Goal: Transaction & Acquisition: Purchase product/service

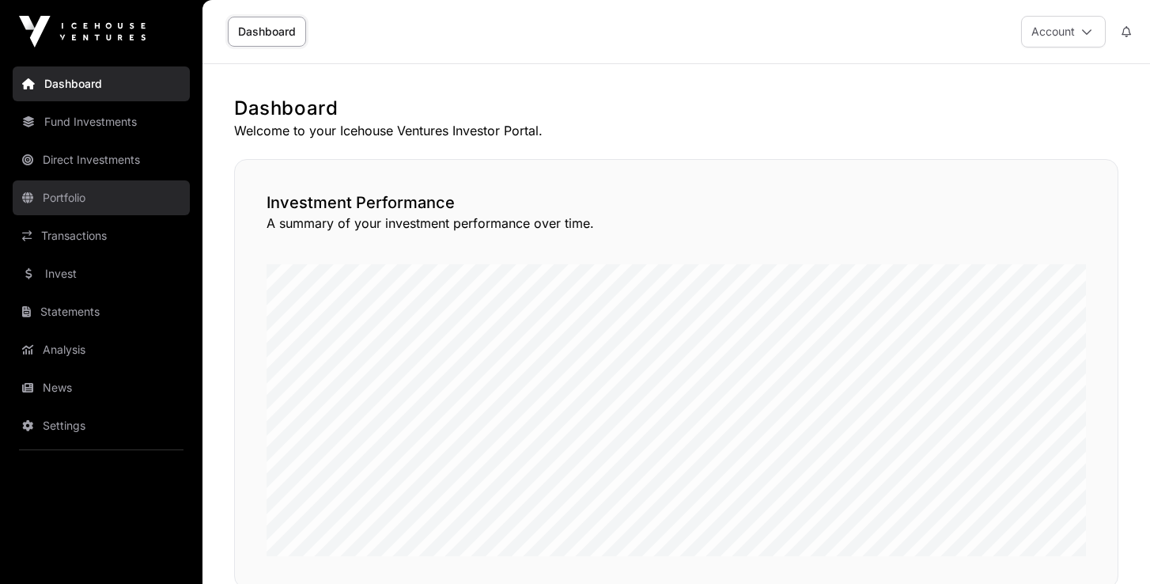
click at [55, 195] on link "Portfolio" at bounding box center [101, 197] width 177 height 35
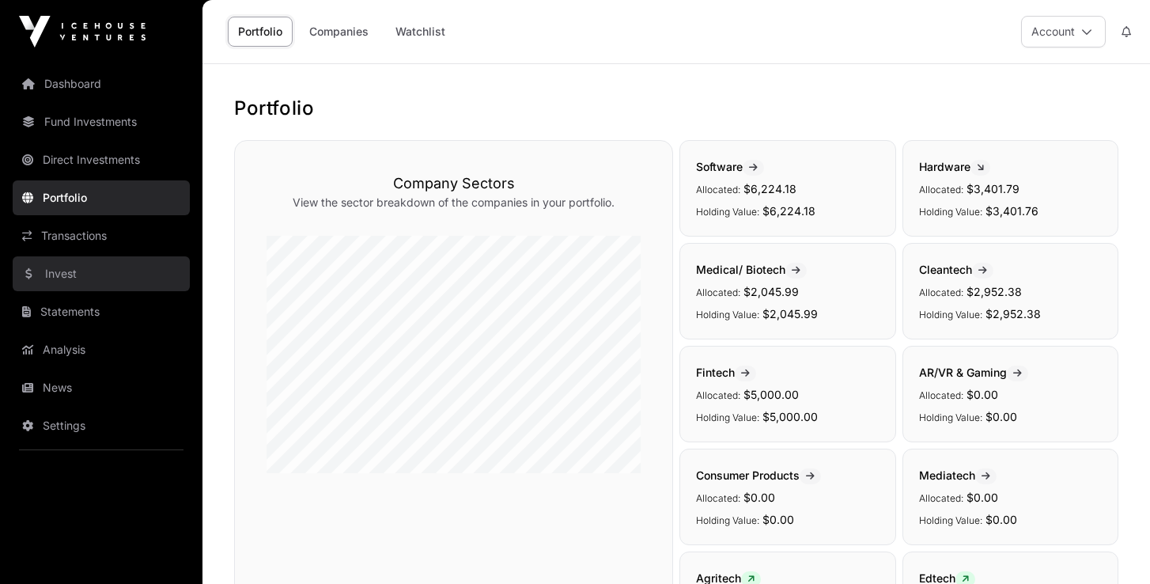
click at [70, 275] on link "Invest" at bounding box center [101, 273] width 177 height 35
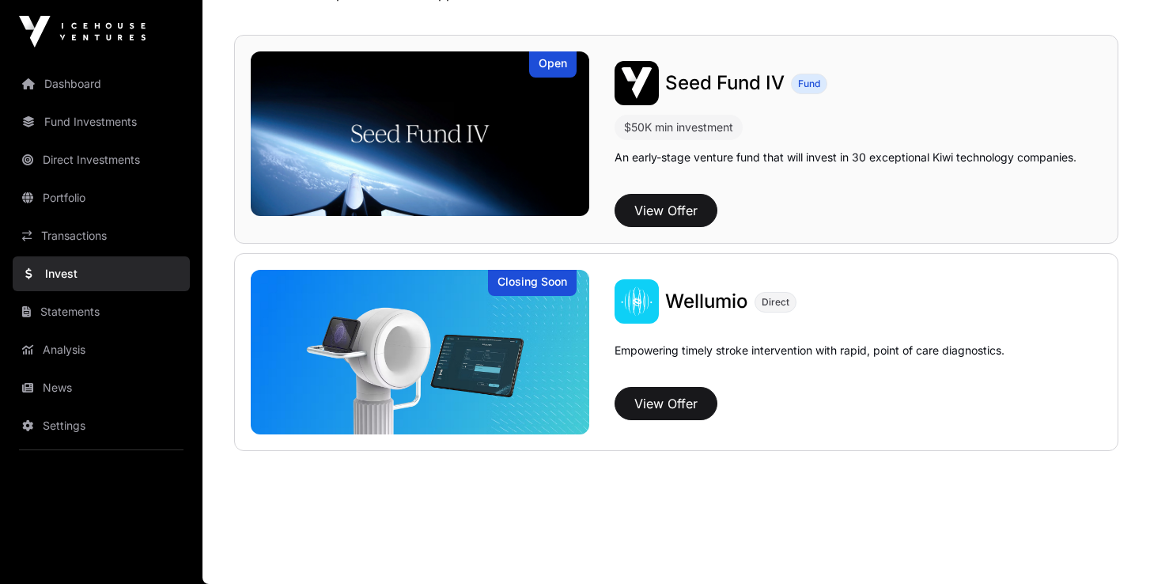
scroll to position [137, 0]
click at [674, 408] on button "View Offer" at bounding box center [666, 403] width 103 height 33
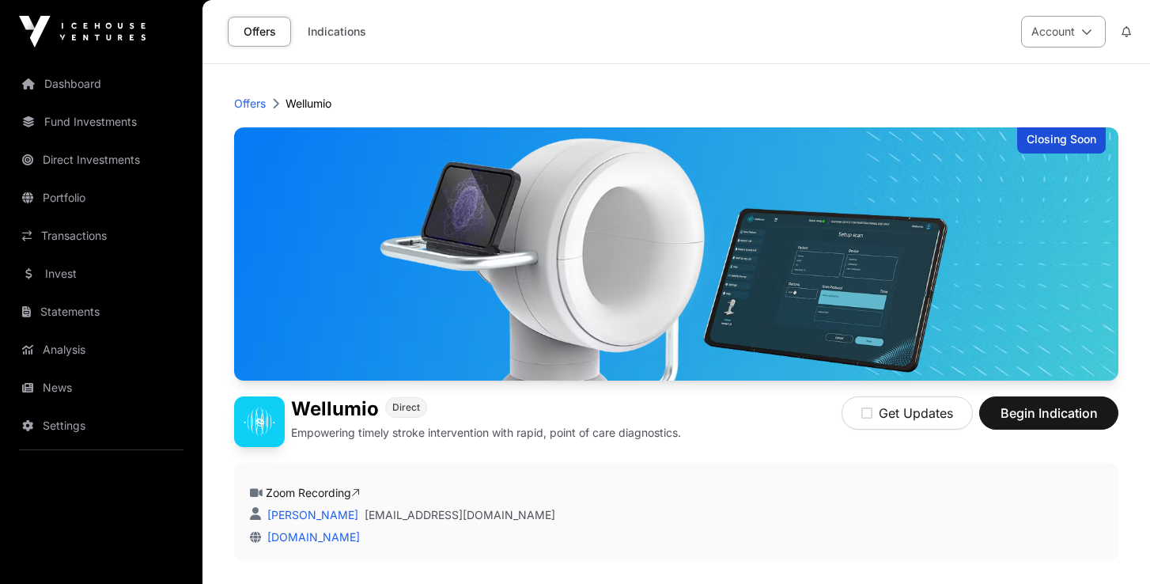
click at [1087, 32] on icon at bounding box center [1087, 31] width 11 height 11
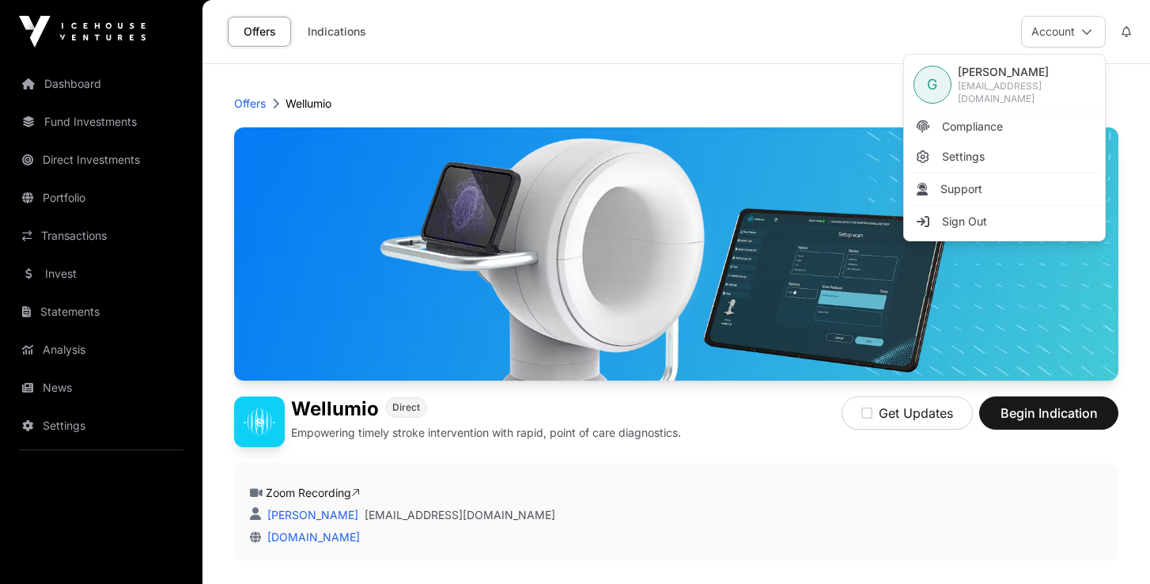
click at [864, 39] on div "Offers Indications Account" at bounding box center [676, 31] width 929 height 63
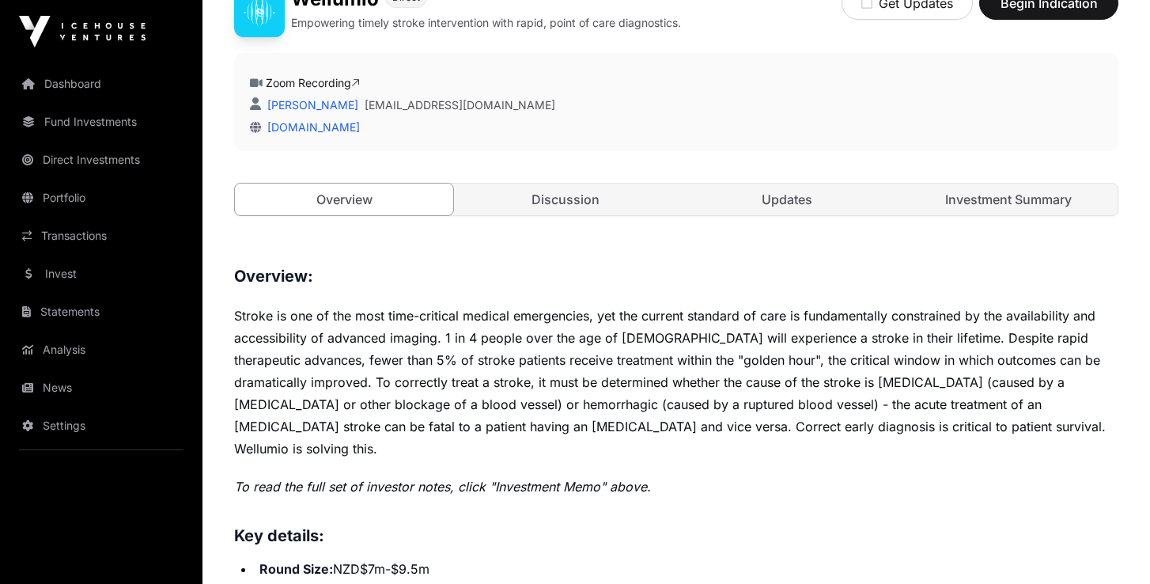
scroll to position [414, 0]
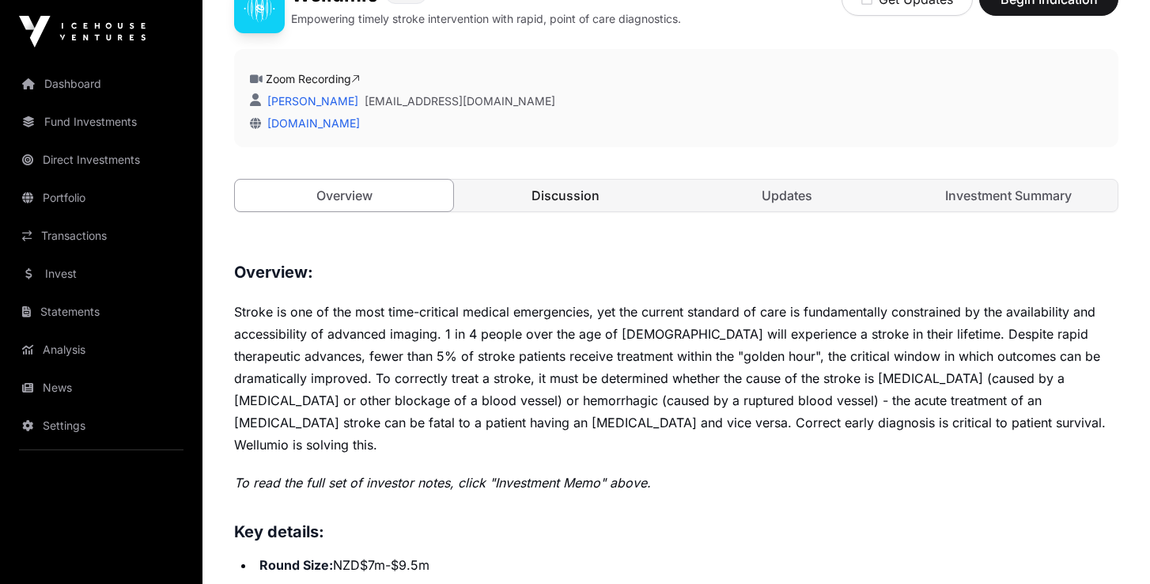
click at [645, 202] on link "Discussion" at bounding box center [566, 196] width 218 height 32
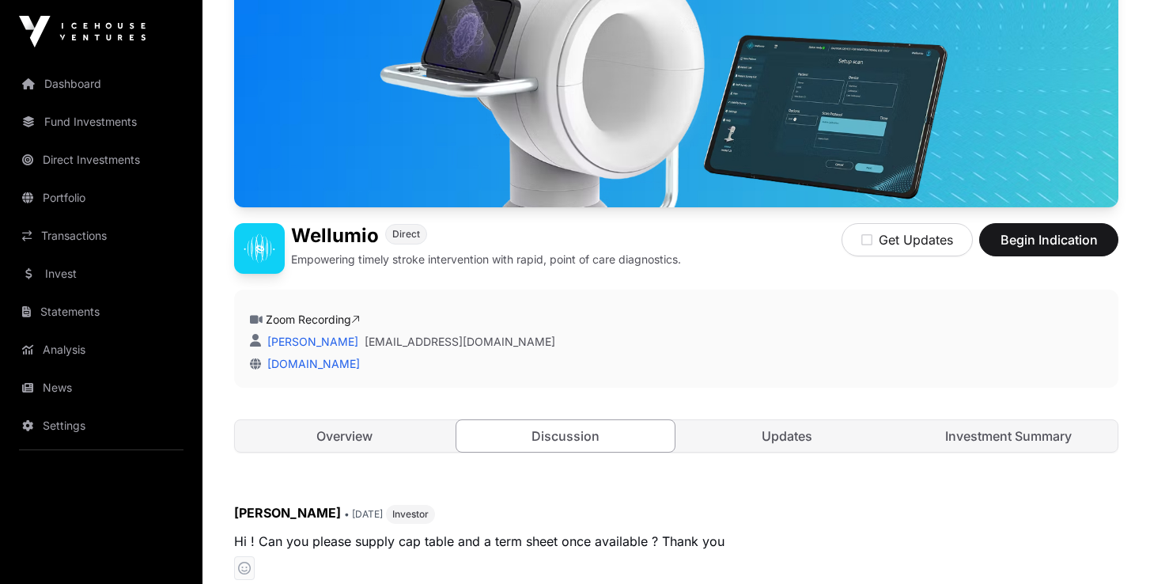
scroll to position [176, 0]
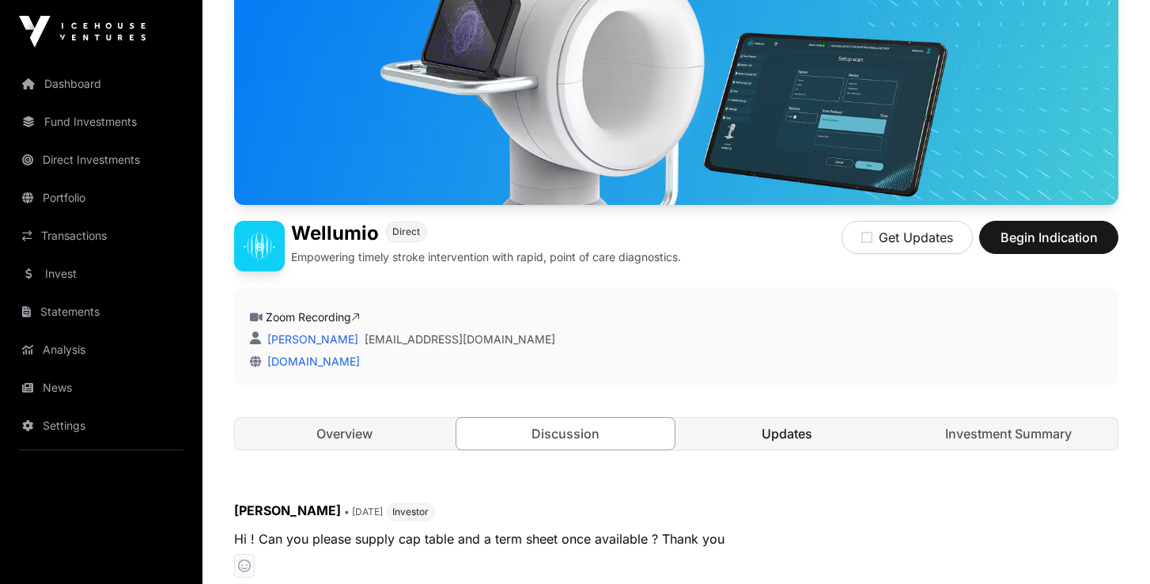
click at [790, 437] on link "Updates" at bounding box center [787, 434] width 218 height 32
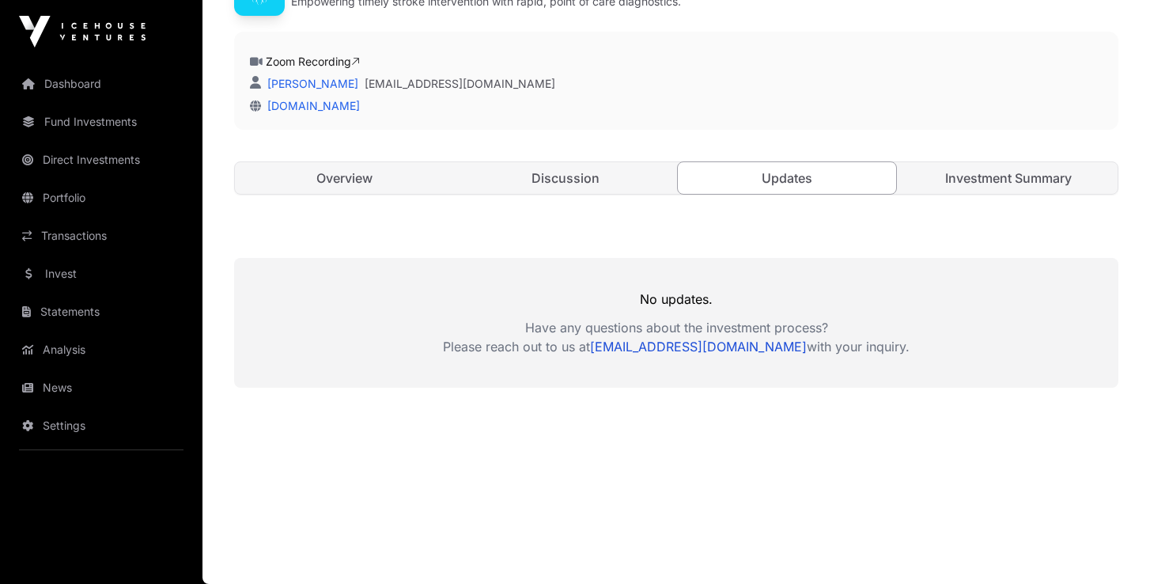
scroll to position [431, 0]
click at [1016, 176] on link "Investment Summary" at bounding box center [1009, 178] width 218 height 32
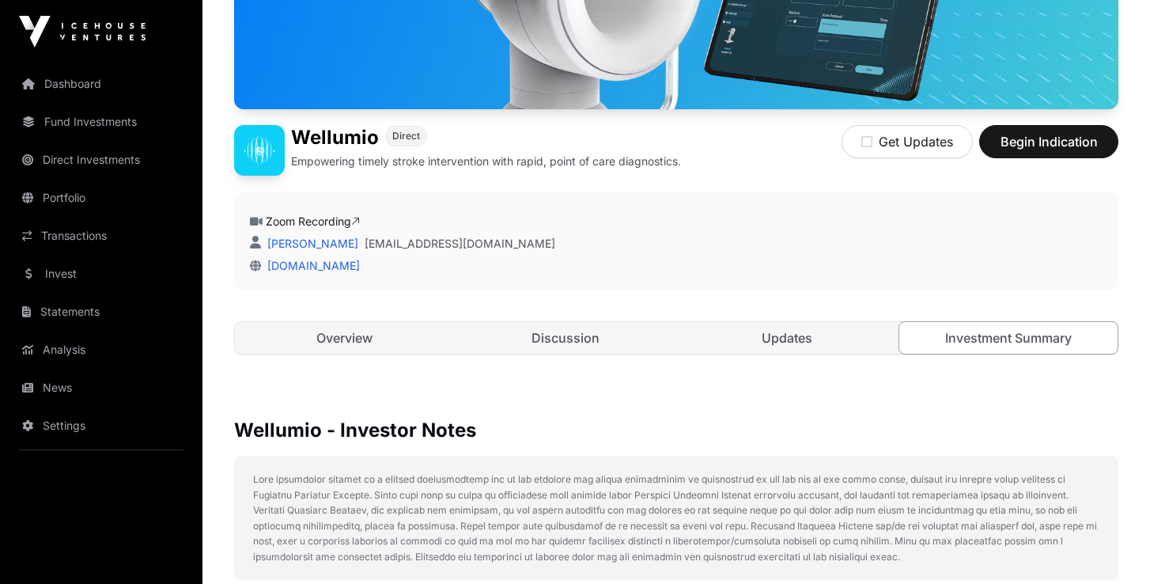
scroll to position [271, 0]
click at [352, 339] on link "Overview" at bounding box center [344, 338] width 218 height 32
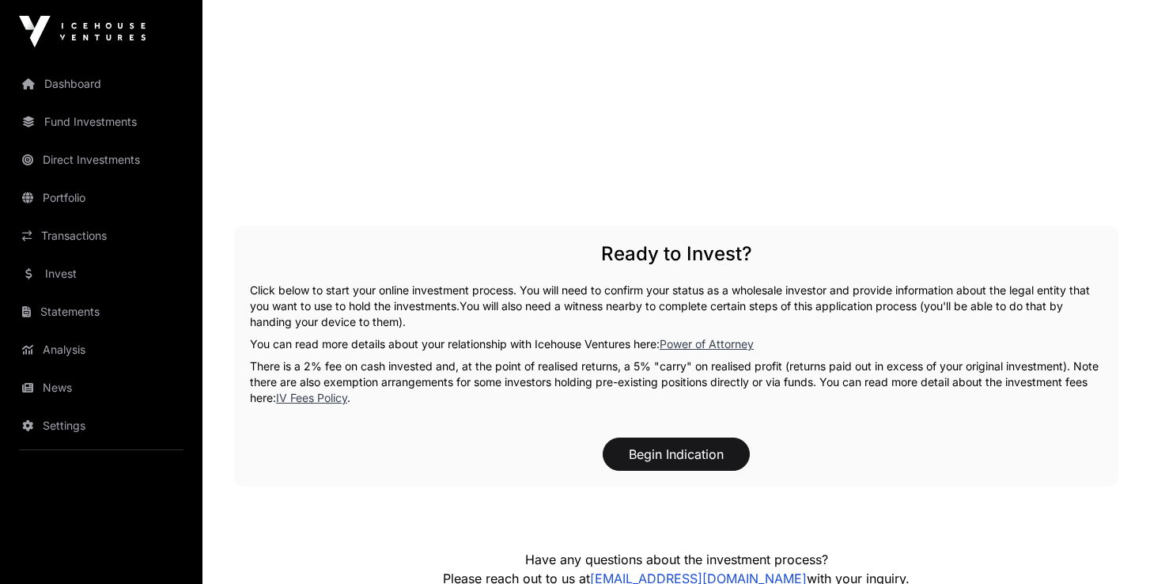
scroll to position [2435, 0]
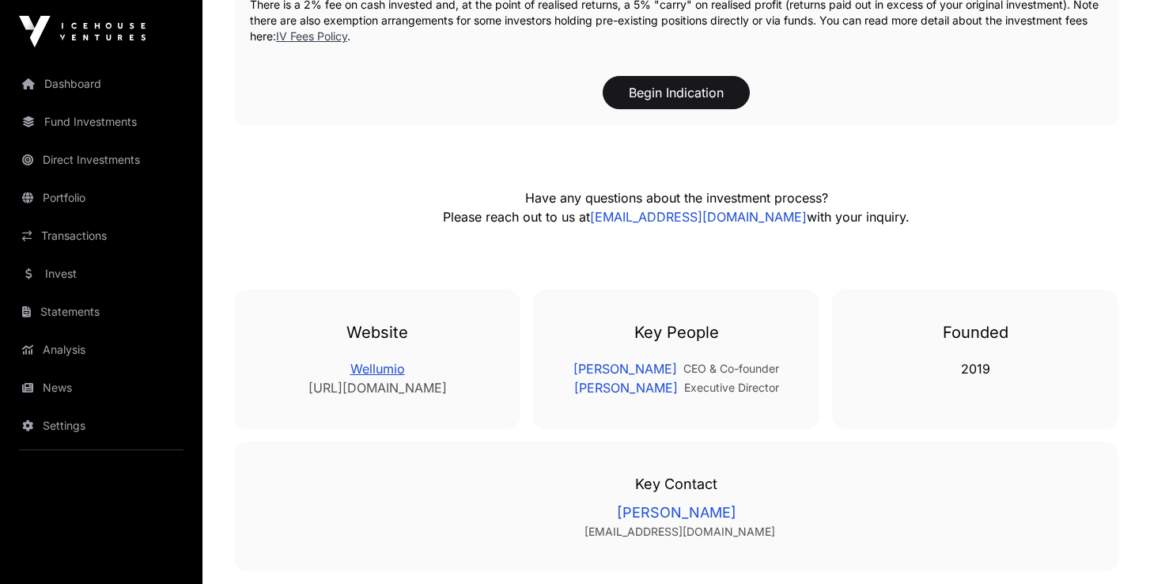
click at [389, 359] on link "Wellumio" at bounding box center [377, 368] width 223 height 19
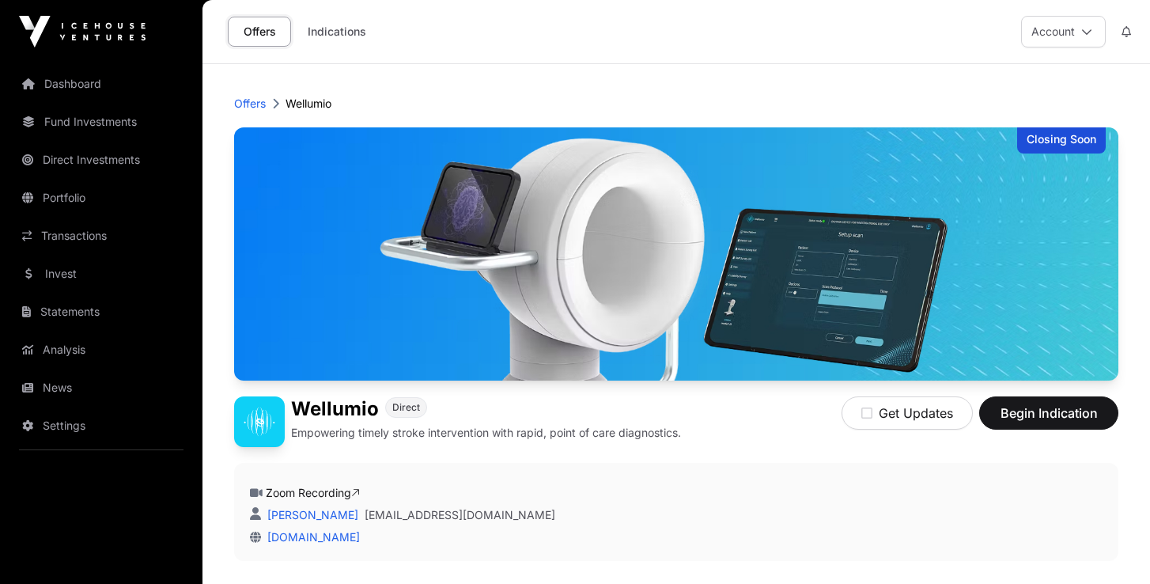
scroll to position [0, 0]
click at [1072, 33] on button "Account" at bounding box center [1063, 32] width 85 height 32
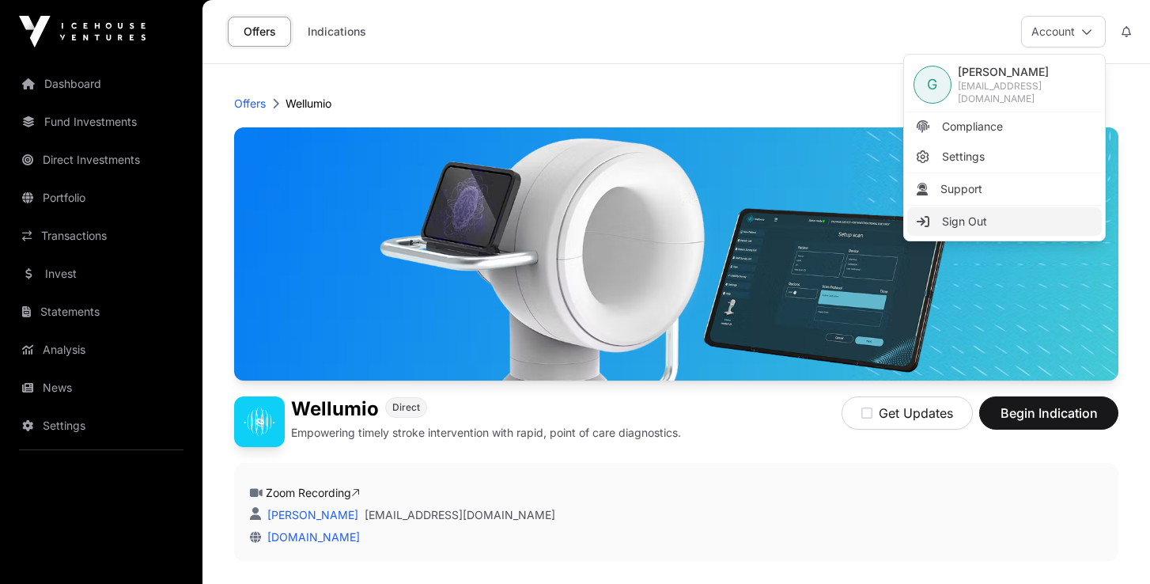
click at [948, 218] on span "Sign Out" at bounding box center [964, 222] width 45 height 16
